Goal: Information Seeking & Learning: Learn about a topic

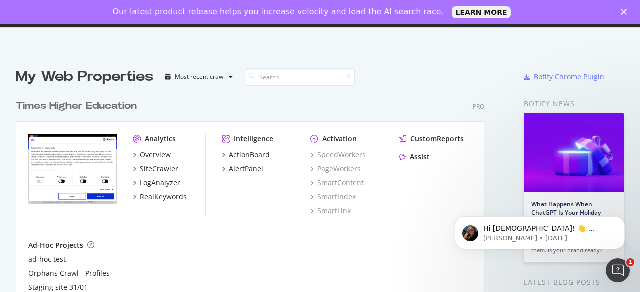
click at [103, 105] on div "Times Higher Education" at bounding box center [76, 106] width 121 height 14
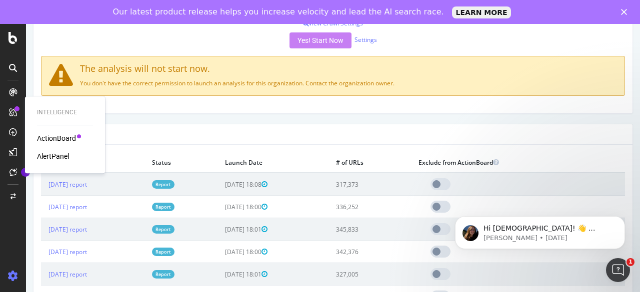
scroll to position [283, 0]
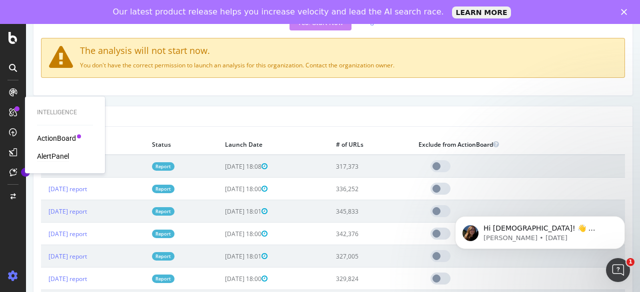
click at [64, 153] on div "AlertPanel" at bounding box center [53, 156] width 32 height 10
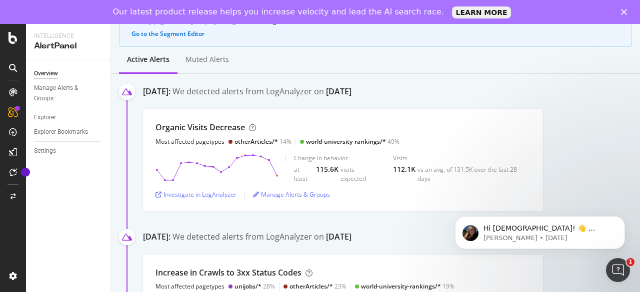
scroll to position [113, 0]
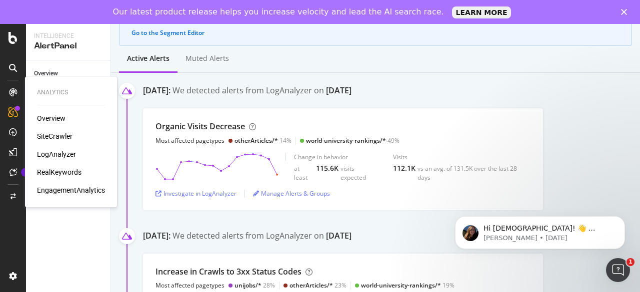
click at [43, 115] on div "Overview" at bounding box center [51, 118] width 28 height 10
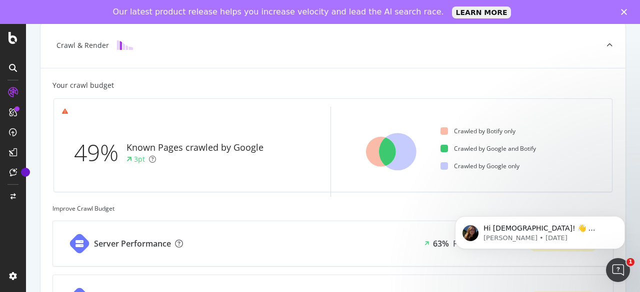
scroll to position [235, 0]
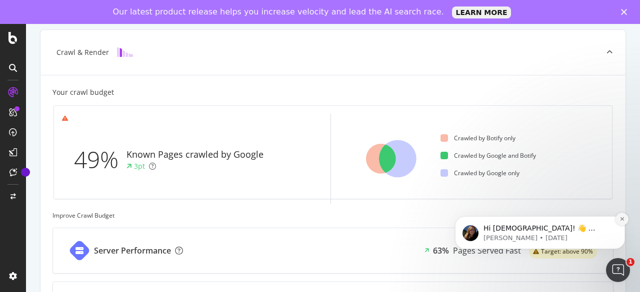
click at [618, 222] on button "Dismiss notification" at bounding box center [621, 219] width 13 height 13
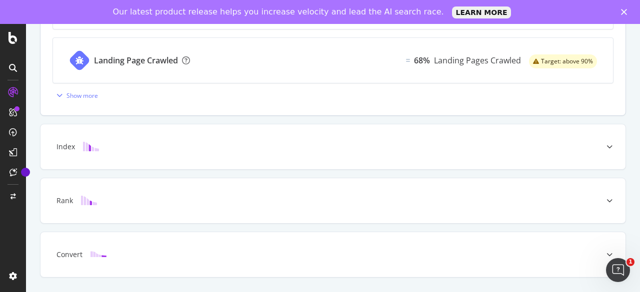
scroll to position [481, 0]
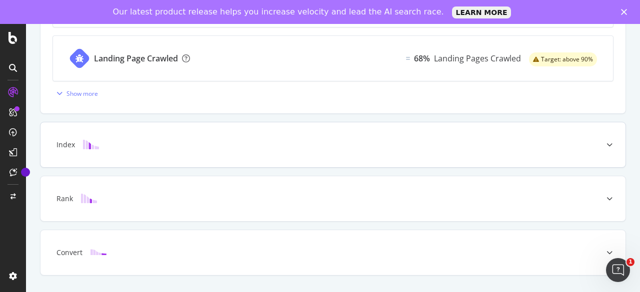
click at [149, 144] on div "Index" at bounding box center [316, 145] width 545 height 10
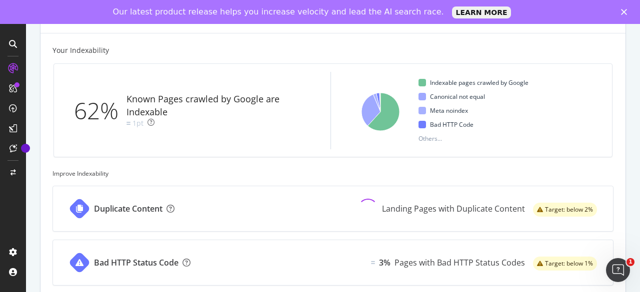
scroll to position [0, 0]
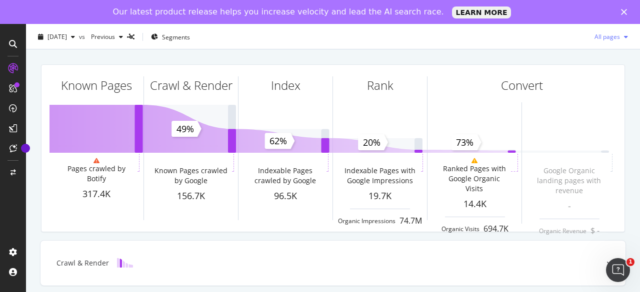
click at [614, 31] on div "All pages" at bounding box center [610, 36] width 41 height 15
click at [432, 48] on div "[DATE] vs Previous Segments All pages" at bounding box center [333, 39] width 614 height 20
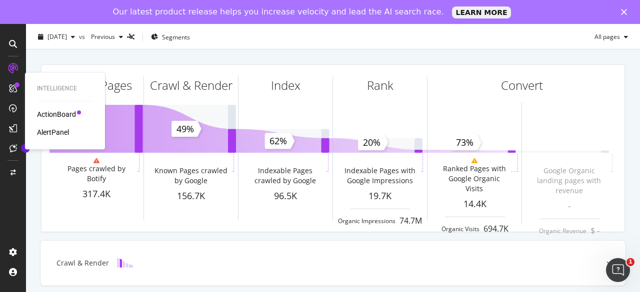
click at [49, 114] on div "ActionBoard" at bounding box center [56, 114] width 39 height 10
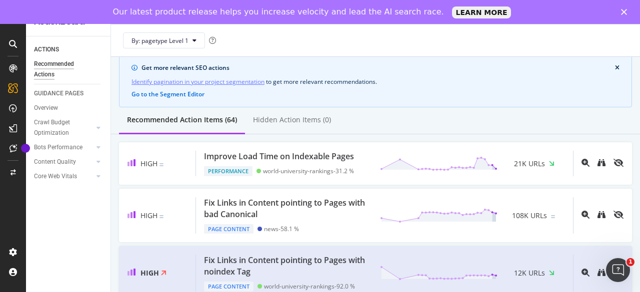
scroll to position [35, 0]
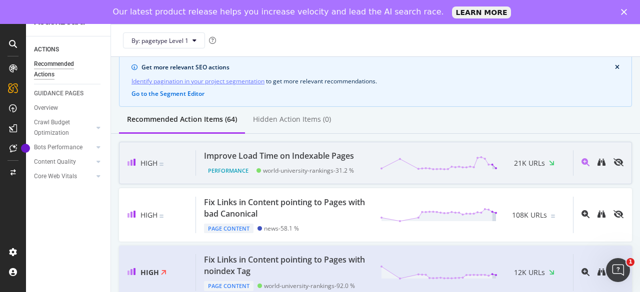
click at [341, 159] on div "Improve Load Time on Indexable Pages" at bounding box center [279, 155] width 150 height 11
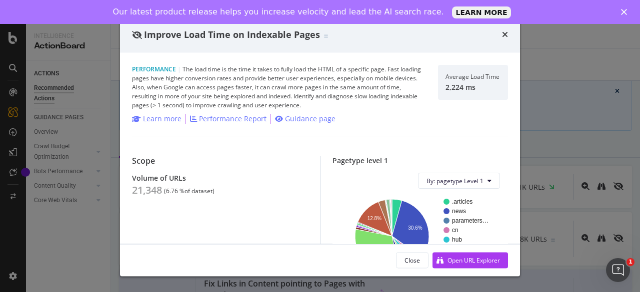
click at [505, 39] on div "times" at bounding box center [505, 34] width 6 height 13
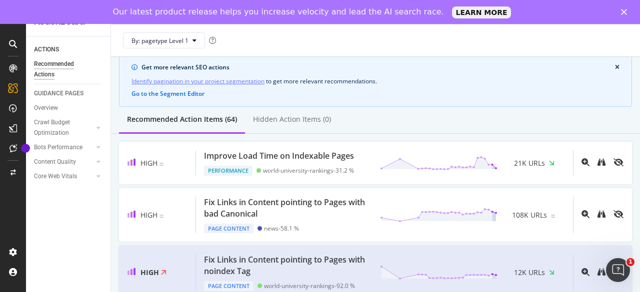
click at [49, 219] on div "ACTIONS Recommended Actions GUIDANCE PAGES Overview Crawl Budget Optimization L…" at bounding box center [68, 164] width 84 height 256
click at [88, 230] on div "ACTIONS Recommended Actions GUIDANCE PAGES Overview Crawl Budget Optimization L…" at bounding box center [68, 164] width 84 height 256
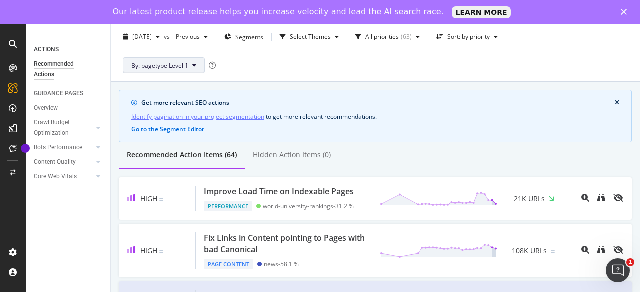
click at [188, 69] on span "By: pagetype Level 1" at bounding box center [159, 65] width 57 height 8
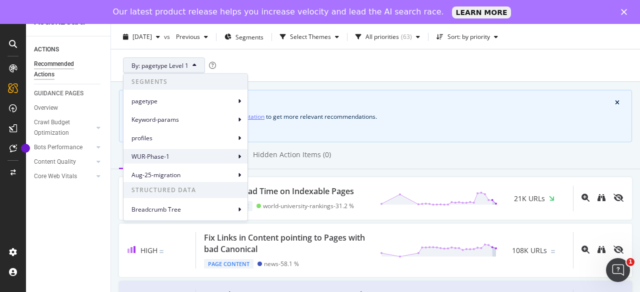
click at [163, 152] on span "WUR-Phase-1" at bounding box center [183, 156] width 104 height 9
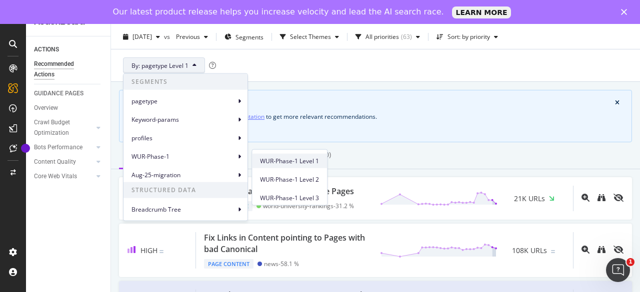
click at [274, 165] on span "WUR-Phase-1 Level 1" at bounding box center [289, 160] width 59 height 9
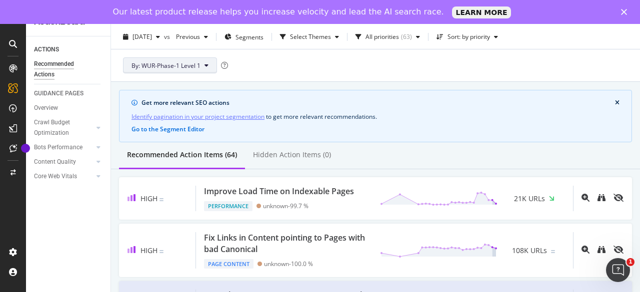
click at [191, 70] on button "By: WUR-Phase-1 Level 1" at bounding box center [170, 65] width 94 height 16
click at [286, 67] on div "By: WUR-Phase-1 Level 1" at bounding box center [375, 65] width 513 height 32
